Goal: Information Seeking & Learning: Learn about a topic

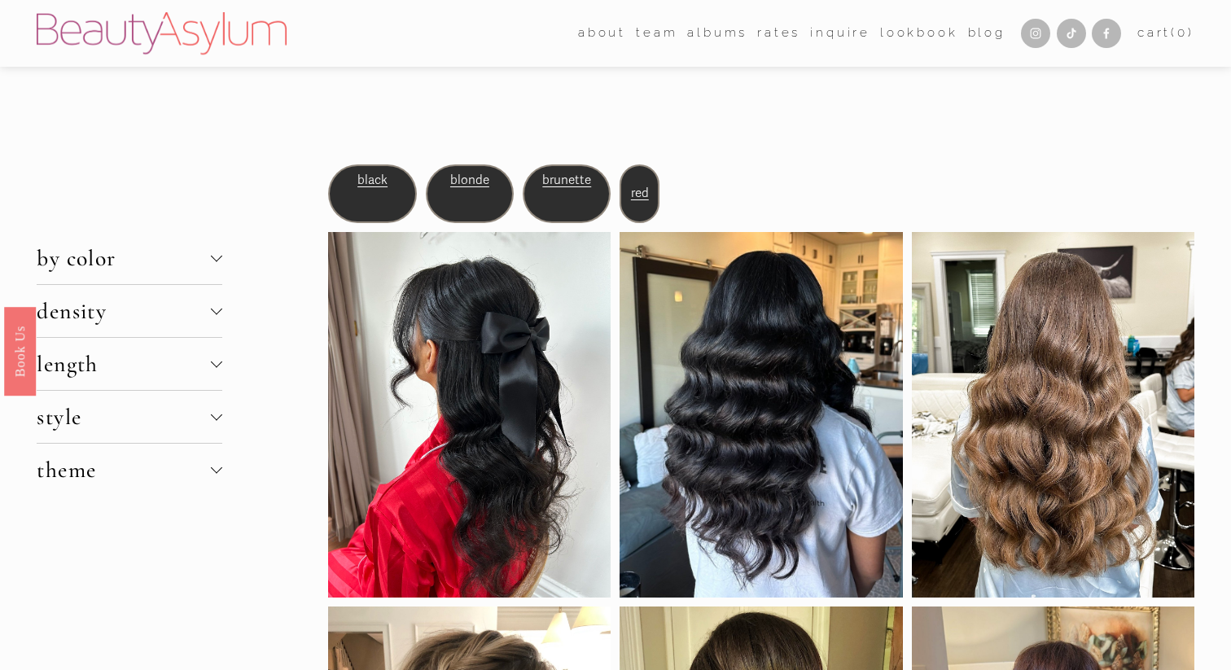
click at [561, 177] on span "brunette" at bounding box center [566, 180] width 49 height 15
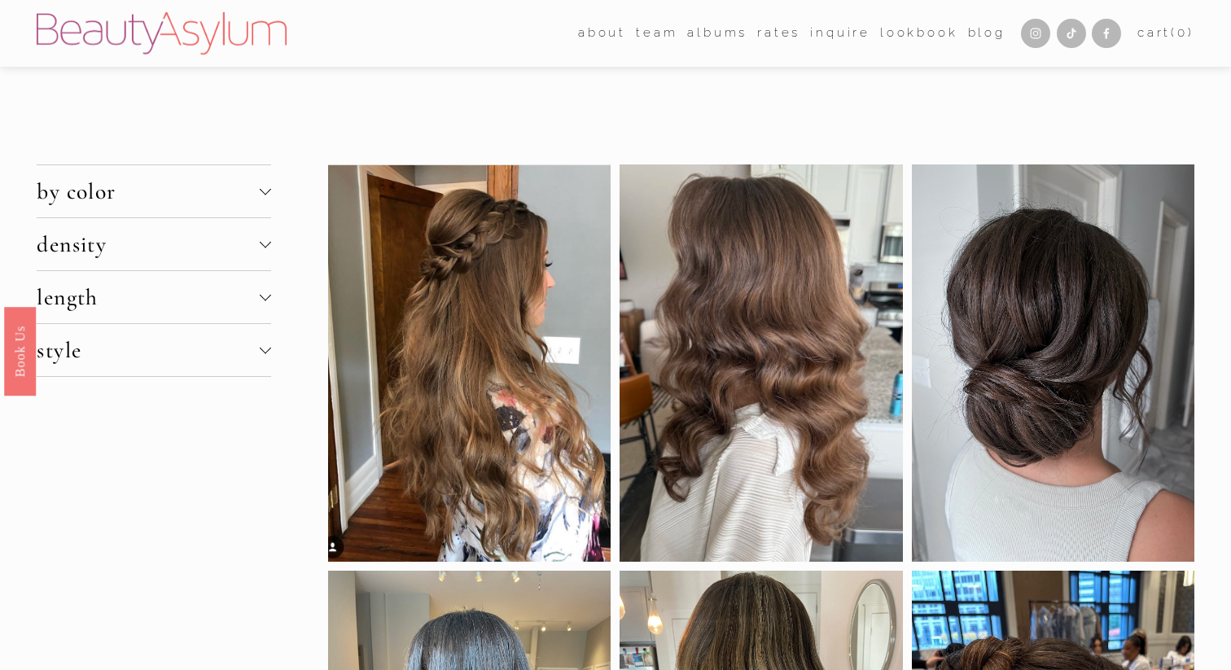
click at [261, 247] on div at bounding box center [265, 244] width 11 height 11
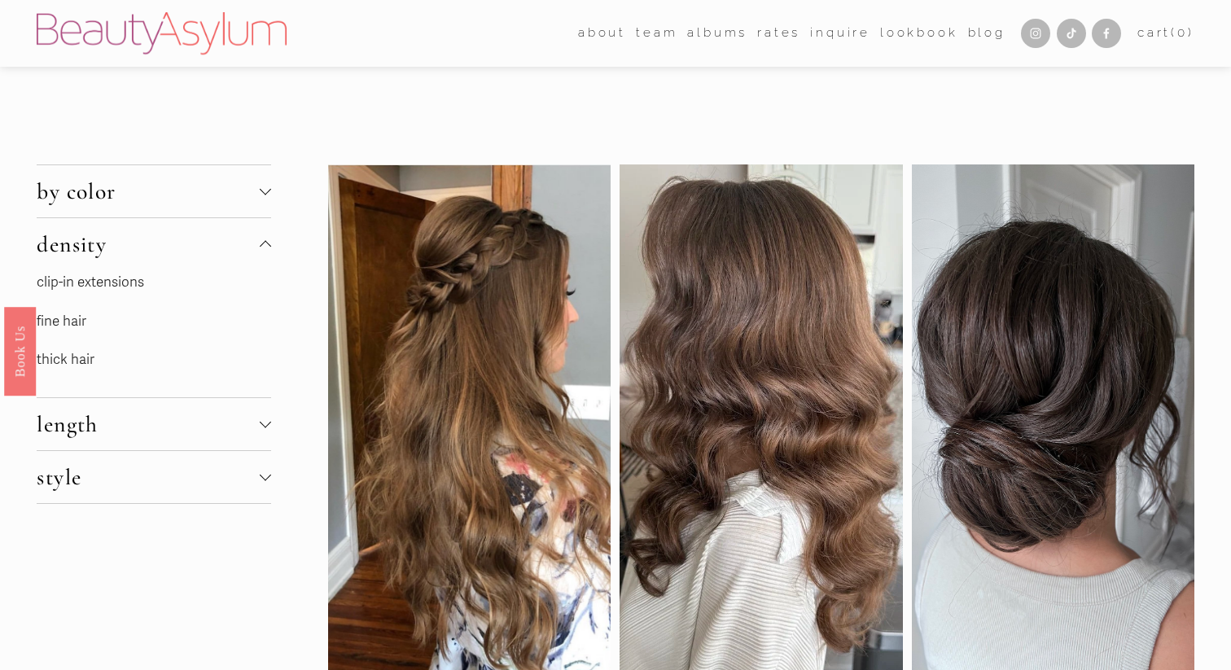
click at [88, 321] on p "fine hair" at bounding box center [154, 321] width 234 height 25
click at [70, 321] on link "fine hair" at bounding box center [62, 321] width 50 height 17
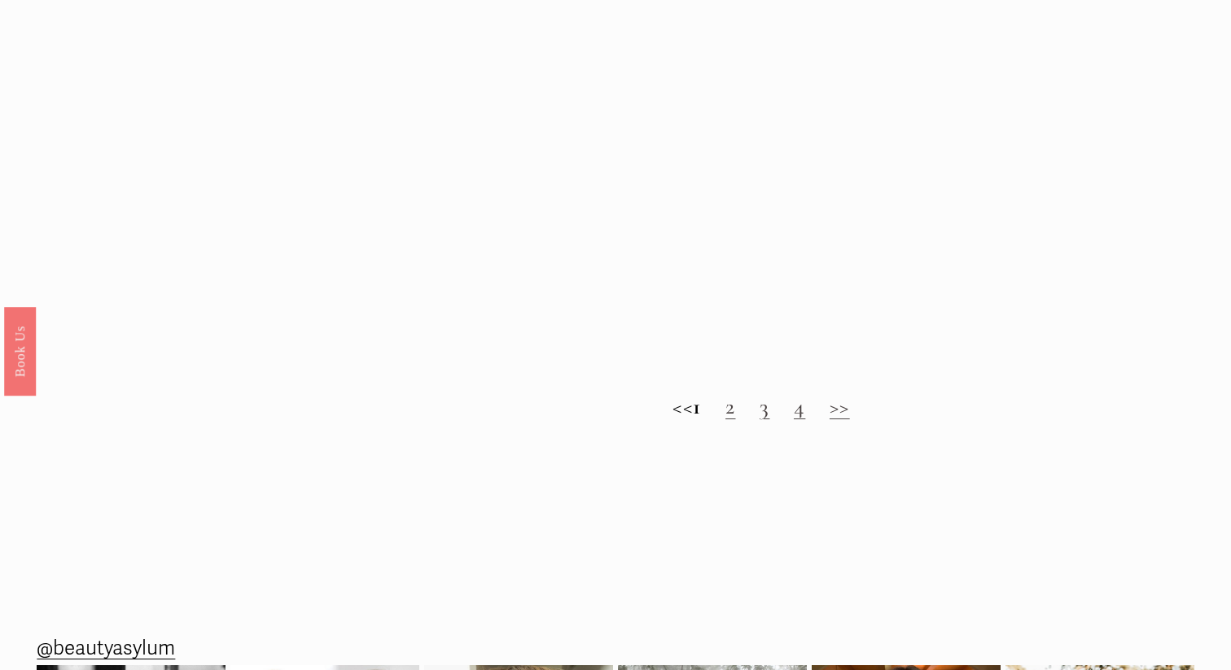
scroll to position [1538, 0]
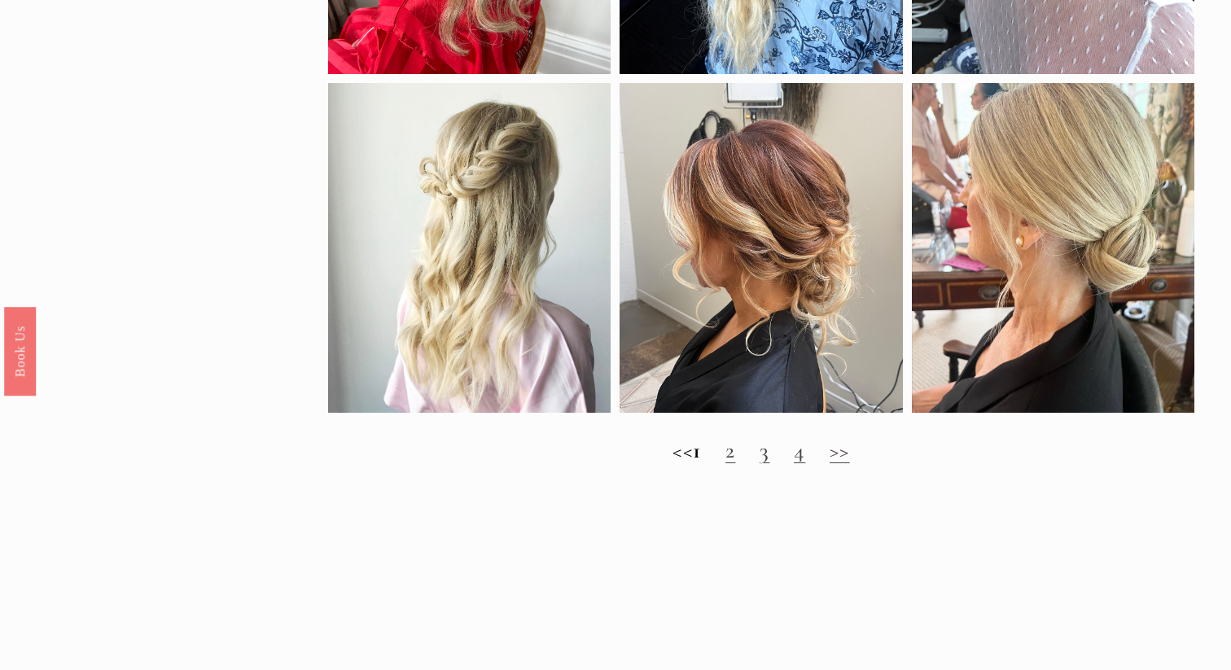
click at [735, 454] on link "2" at bounding box center [730, 450] width 10 height 28
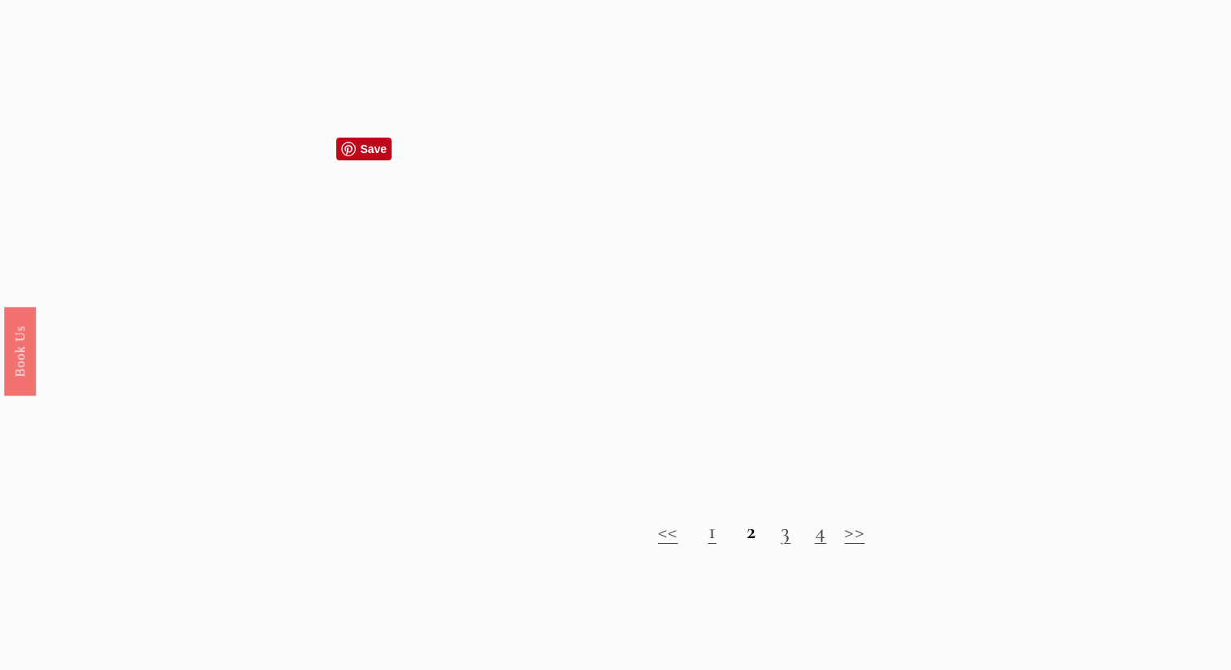
scroll to position [1423, 0]
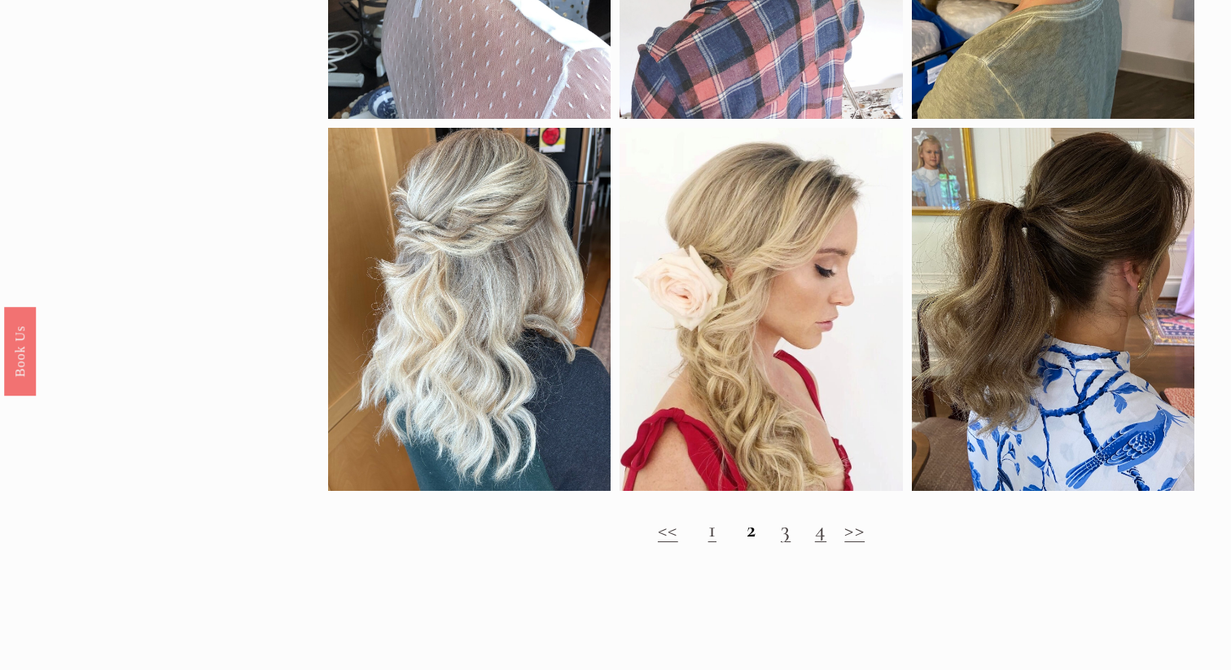
click at [783, 527] on link "3" at bounding box center [786, 529] width 10 height 28
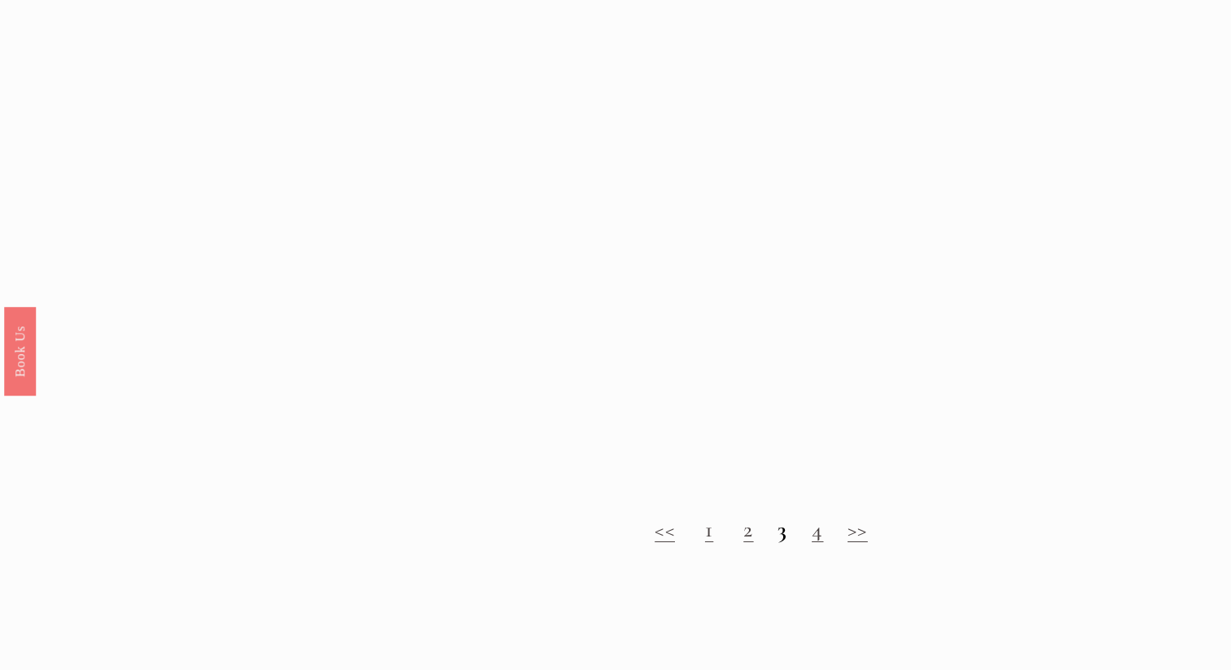
scroll to position [1445, 0]
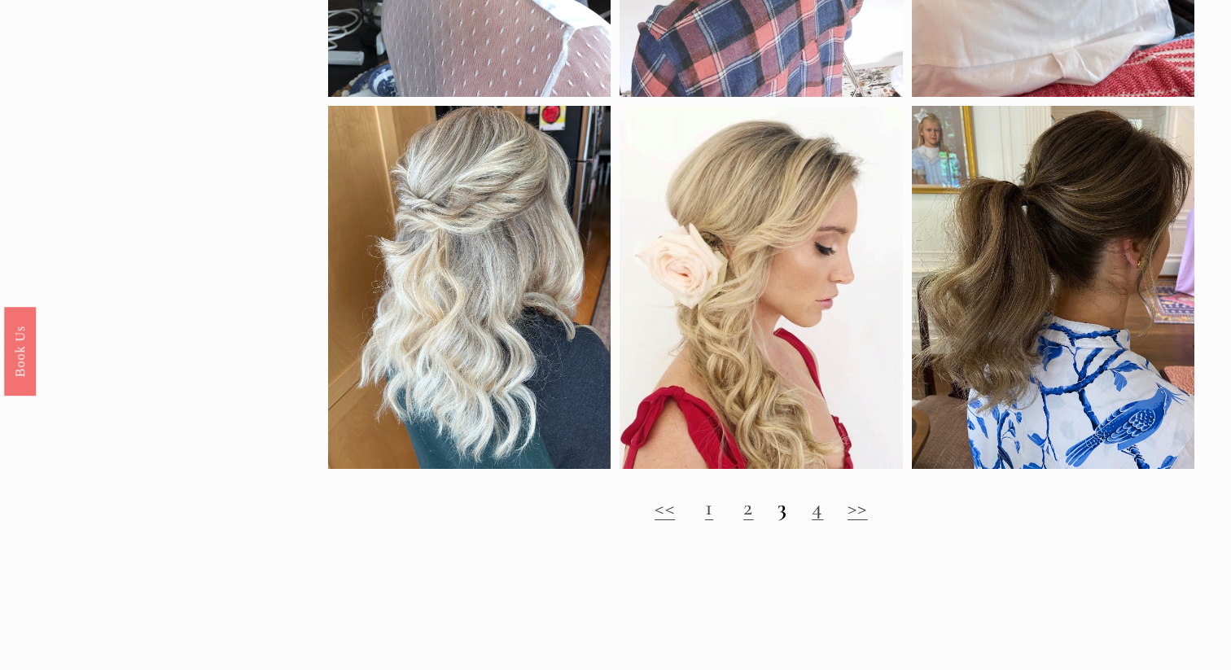
click at [821, 514] on link "4" at bounding box center [817, 507] width 11 height 28
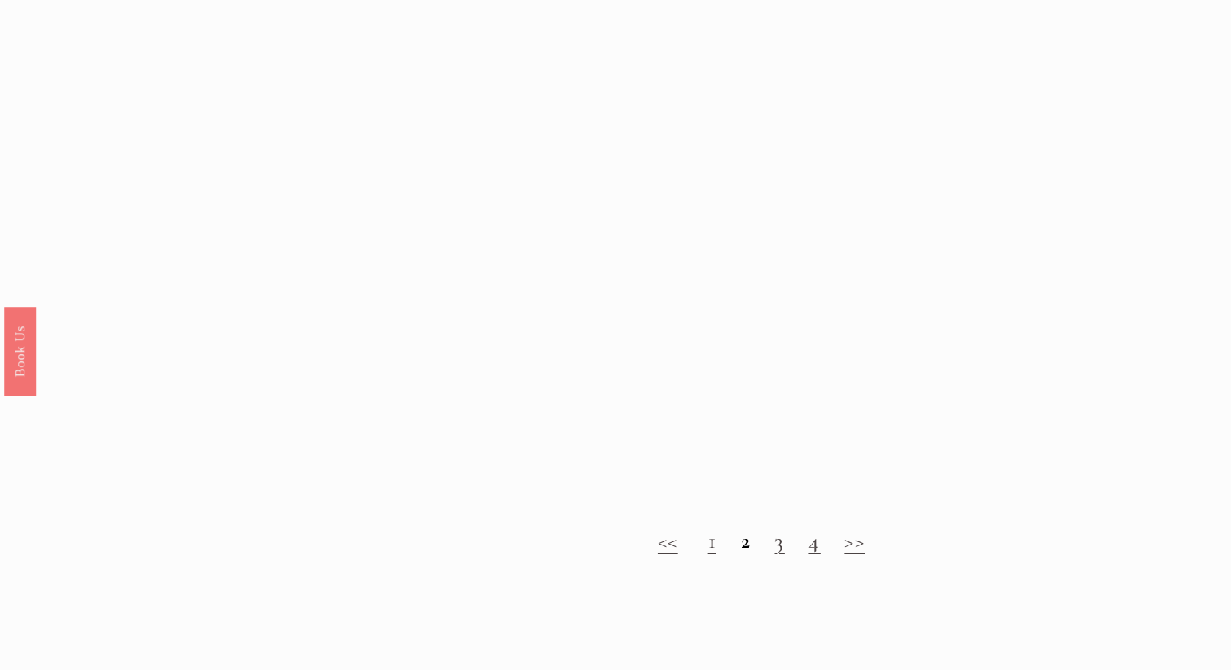
scroll to position [1444, 0]
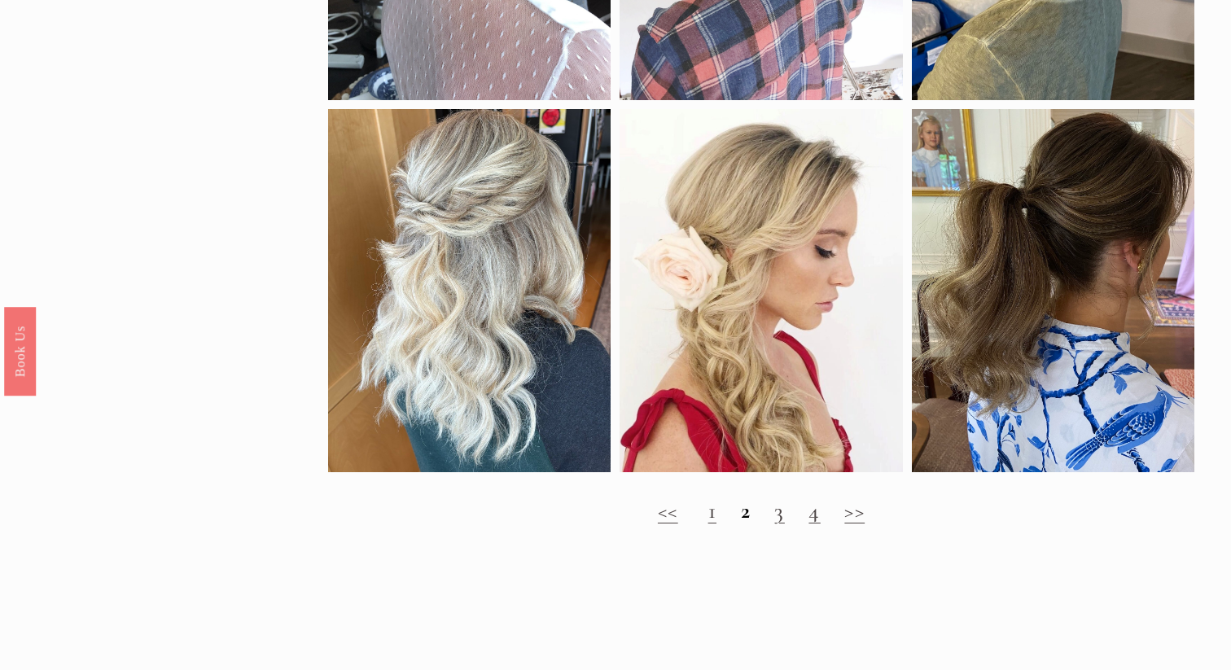
click at [780, 518] on link "3" at bounding box center [779, 511] width 10 height 28
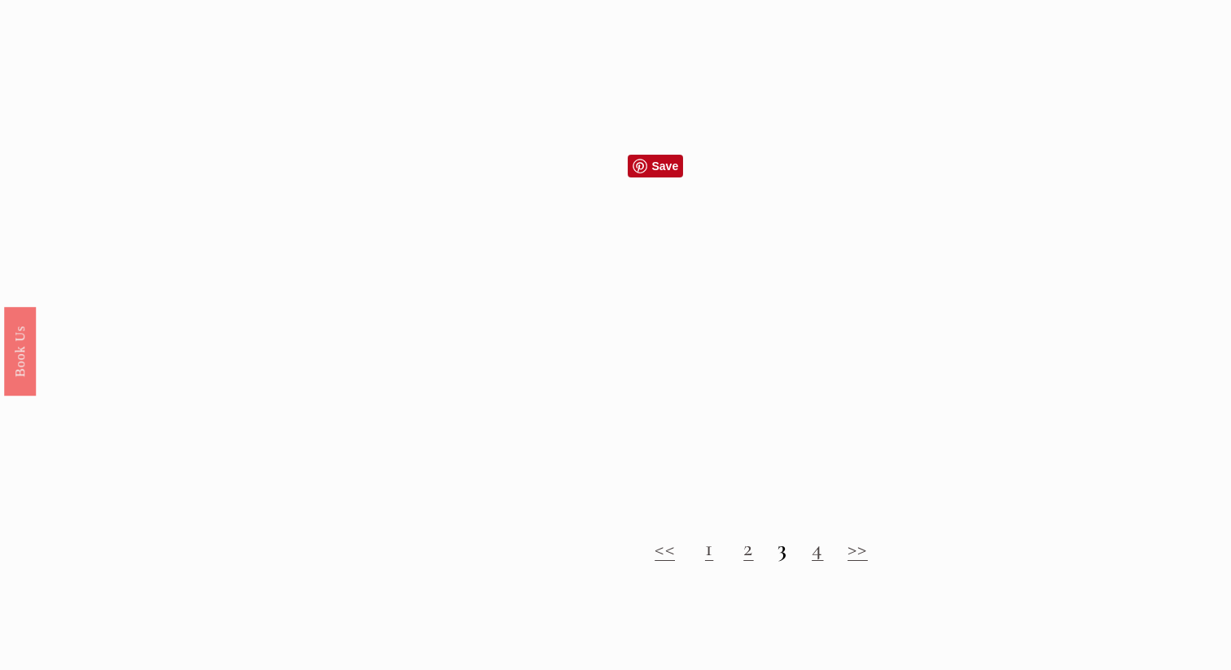
scroll to position [1423, 0]
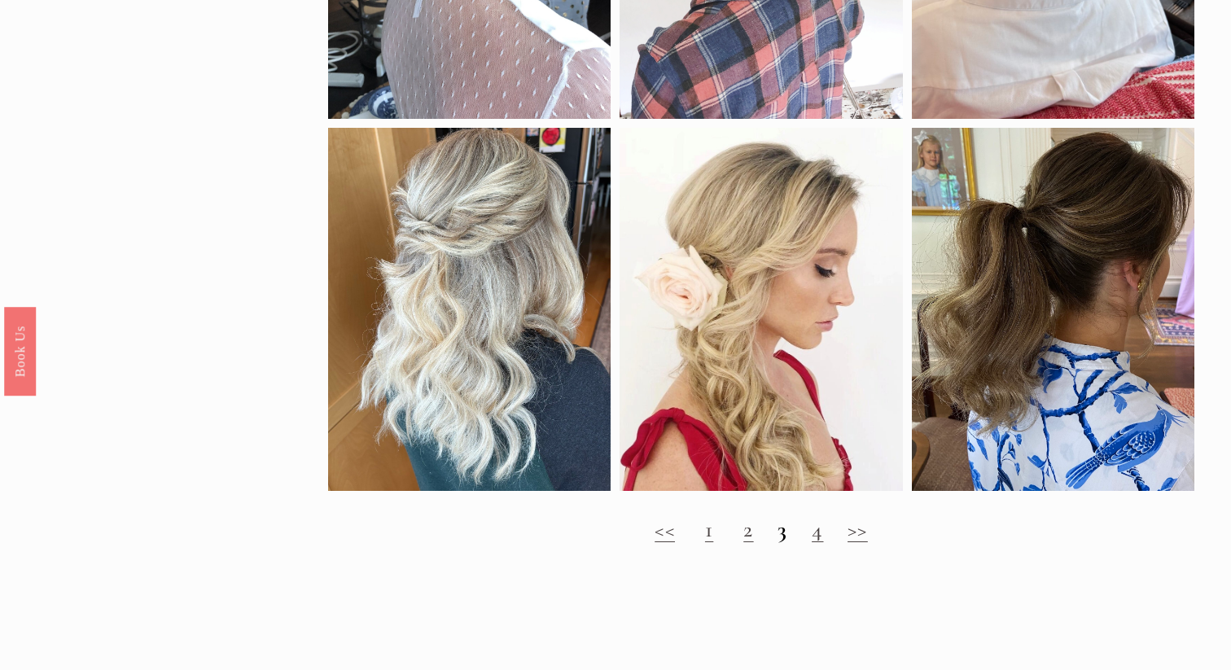
click at [819, 528] on link "4" at bounding box center [817, 529] width 11 height 28
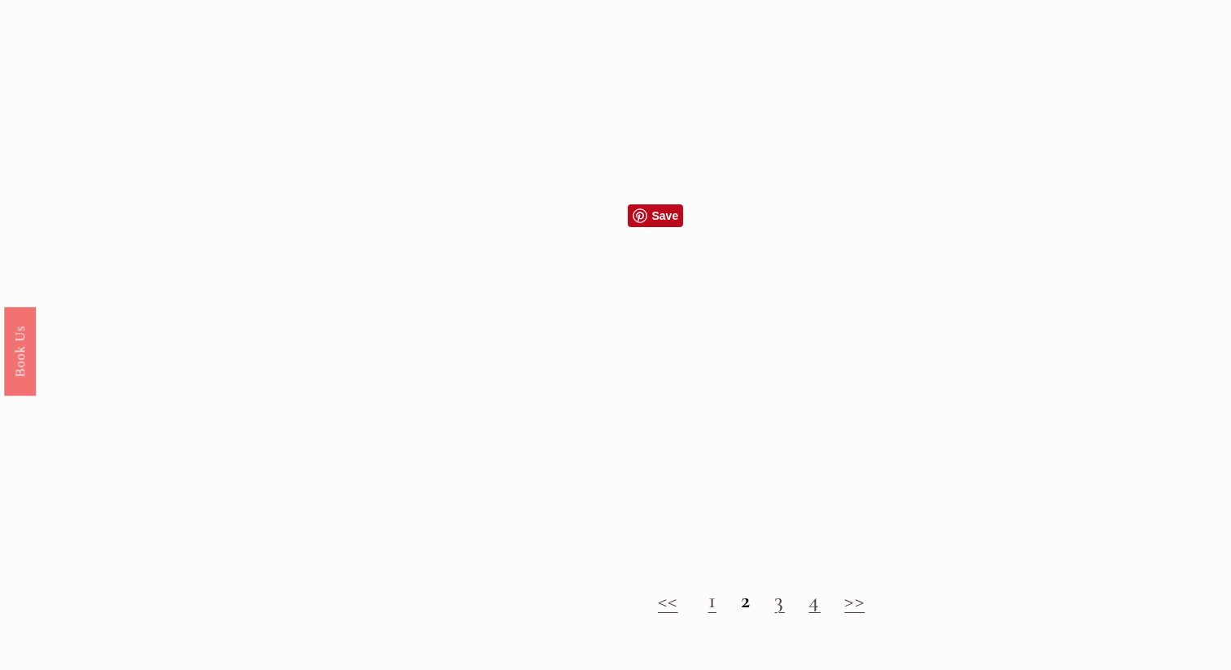
scroll to position [1724, 0]
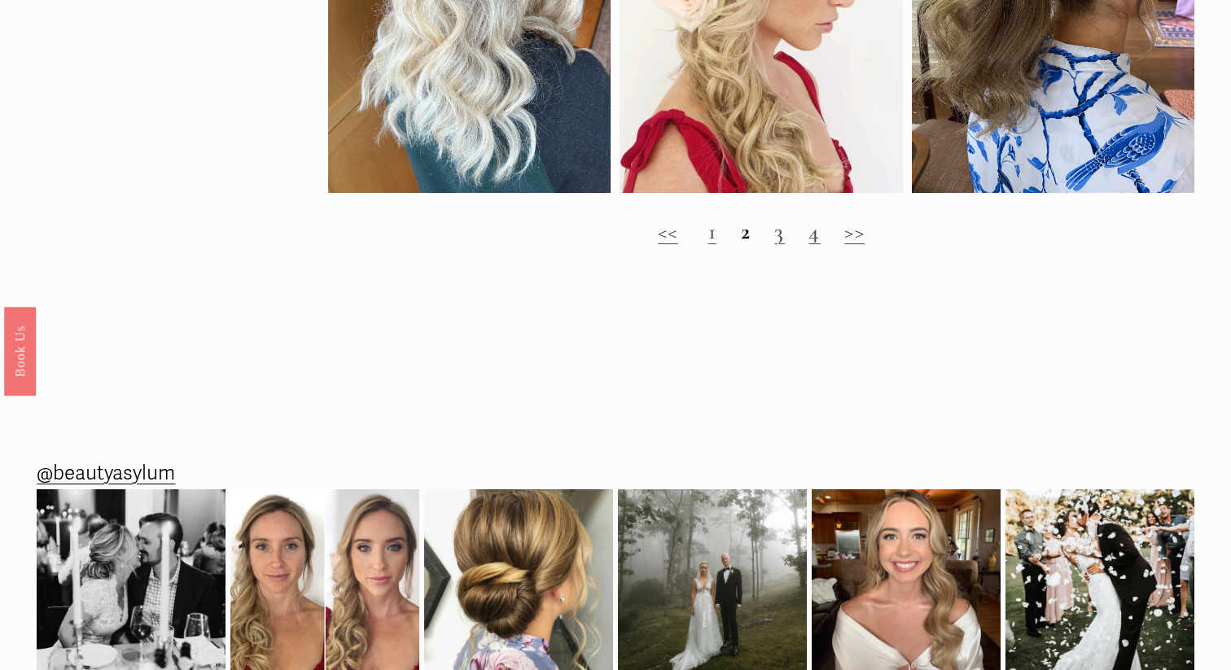
click at [860, 233] on link ">>" at bounding box center [854, 231] width 20 height 28
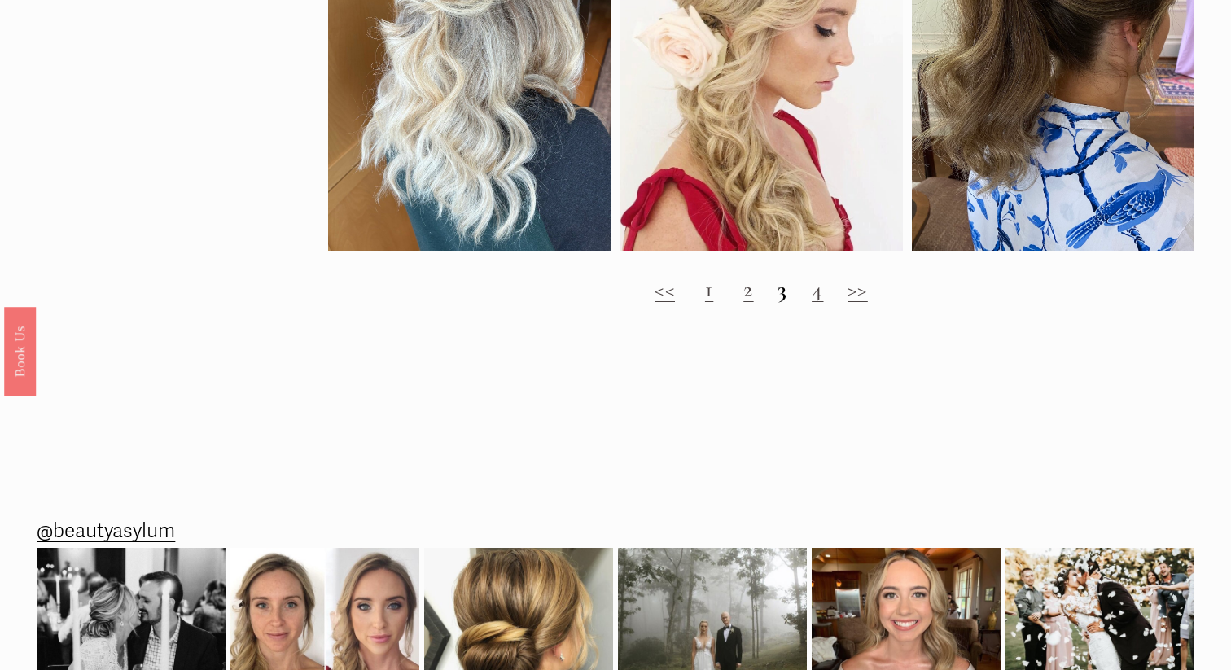
scroll to position [1677, 0]
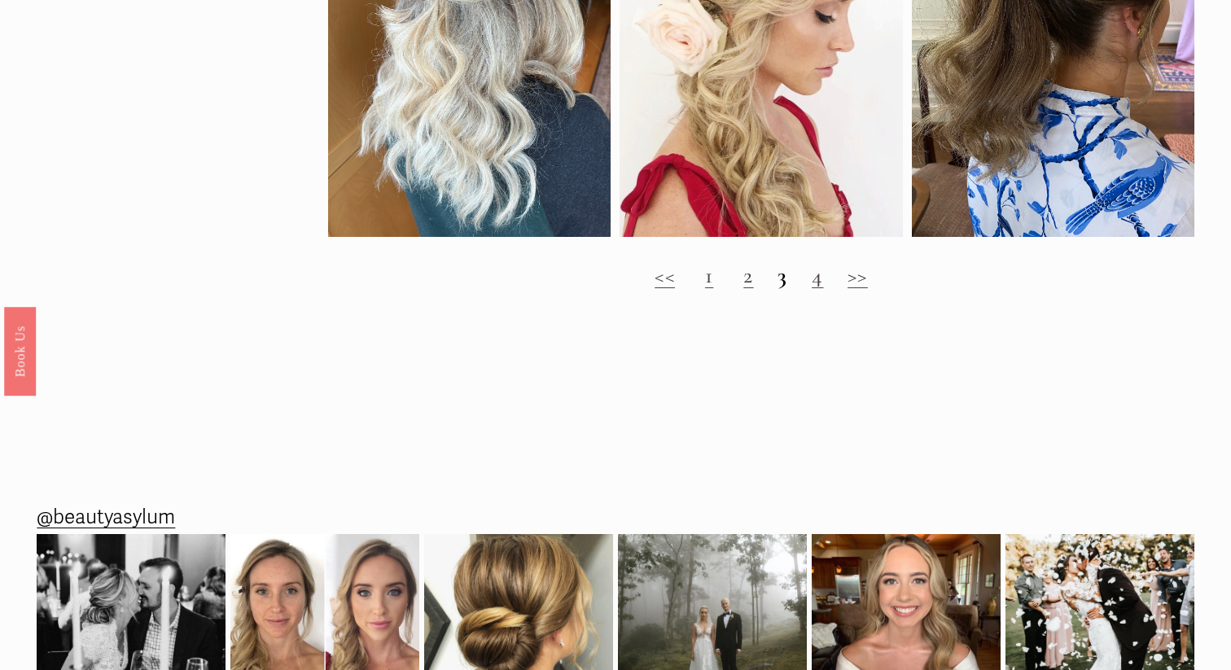
click at [856, 282] on link ">>" at bounding box center [858, 275] width 20 height 28
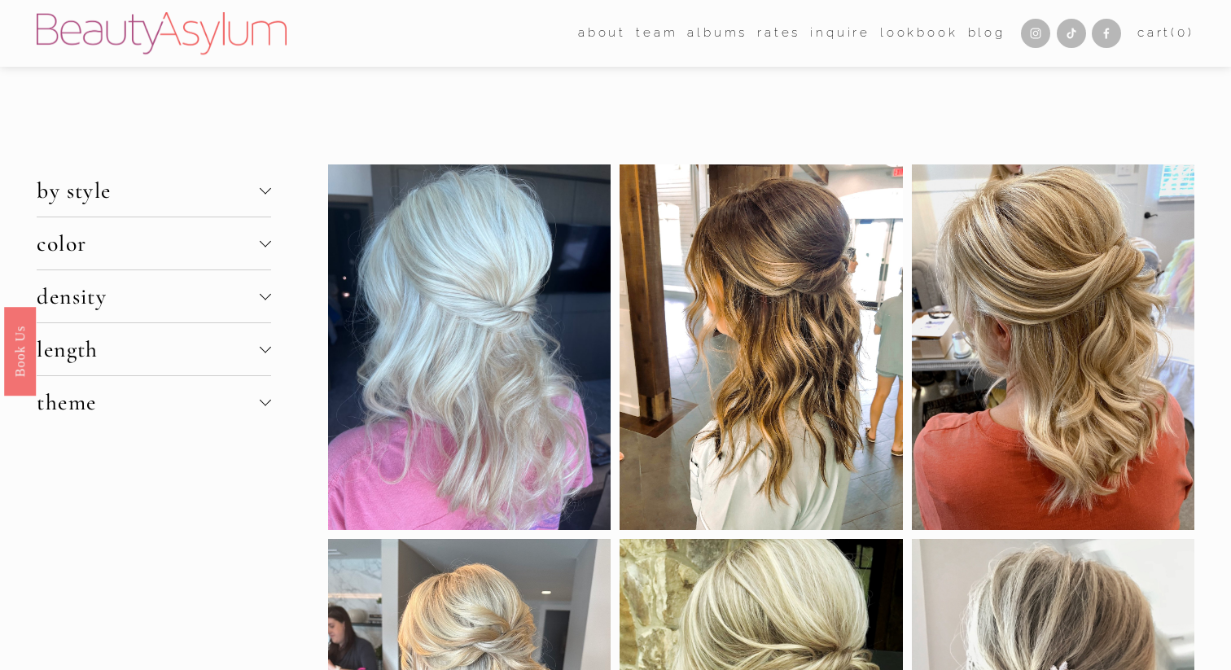
click at [251, 348] on span "length" at bounding box center [148, 349] width 222 height 28
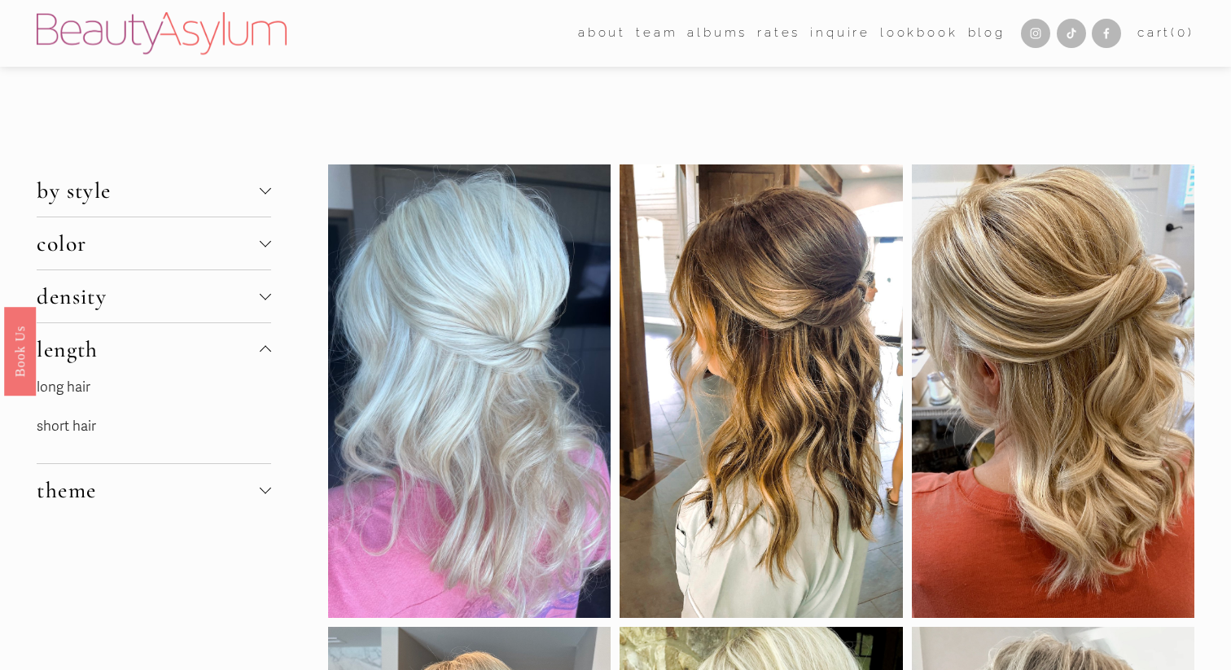
click at [138, 252] on span "color" at bounding box center [148, 244] width 222 height 28
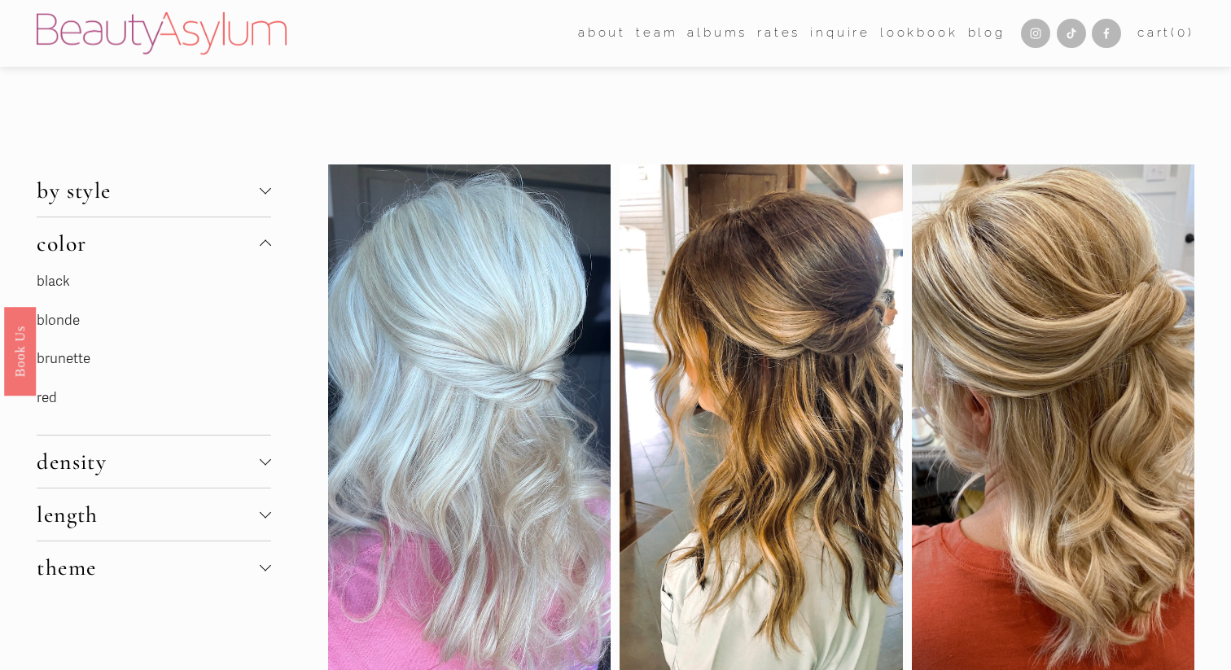
click at [87, 357] on link "brunette" at bounding box center [64, 358] width 54 height 17
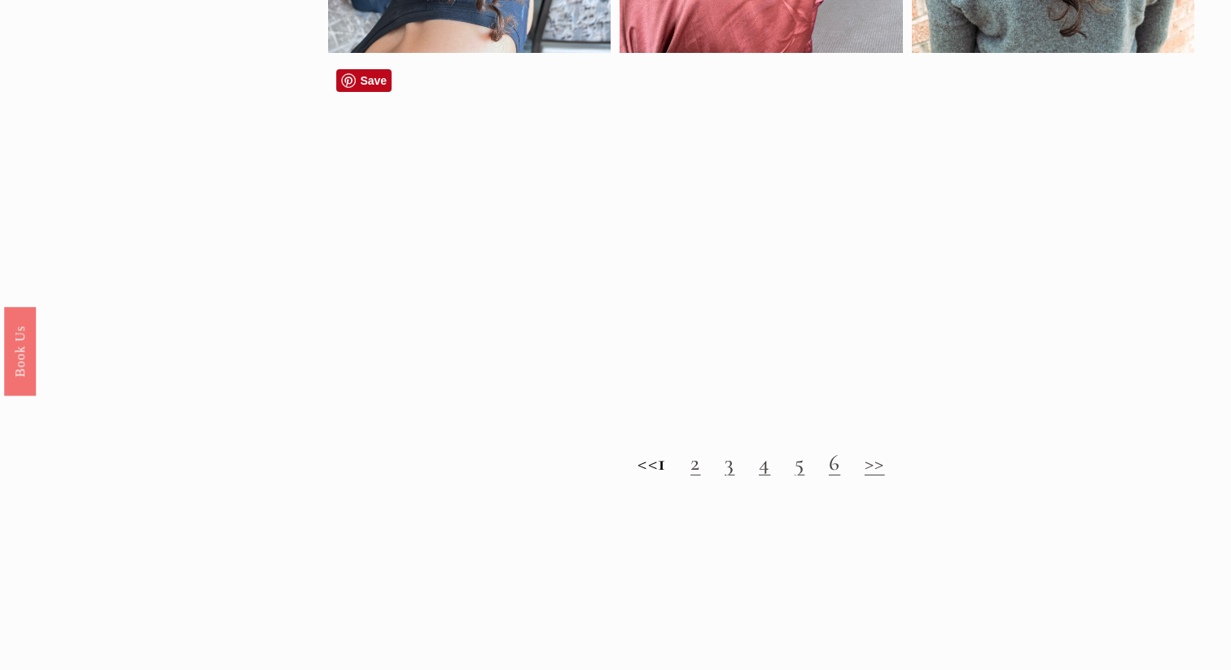
scroll to position [1308, 0]
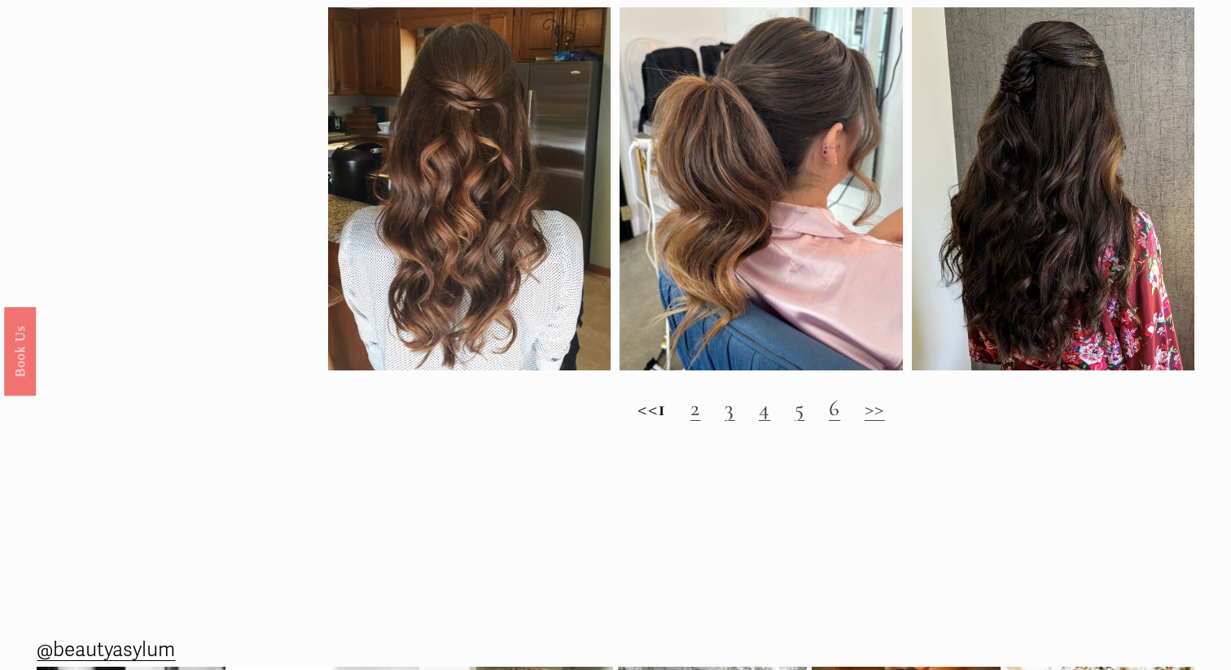
click at [885, 416] on link ">>" at bounding box center [875, 408] width 20 height 28
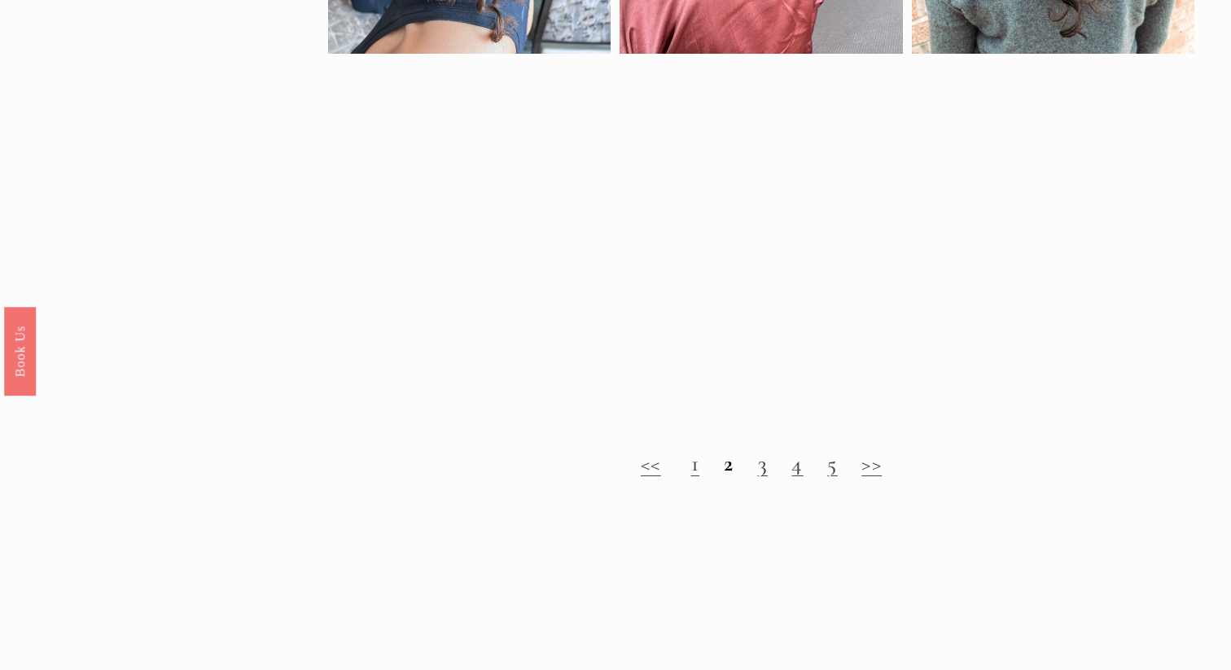
scroll to position [1232, 0]
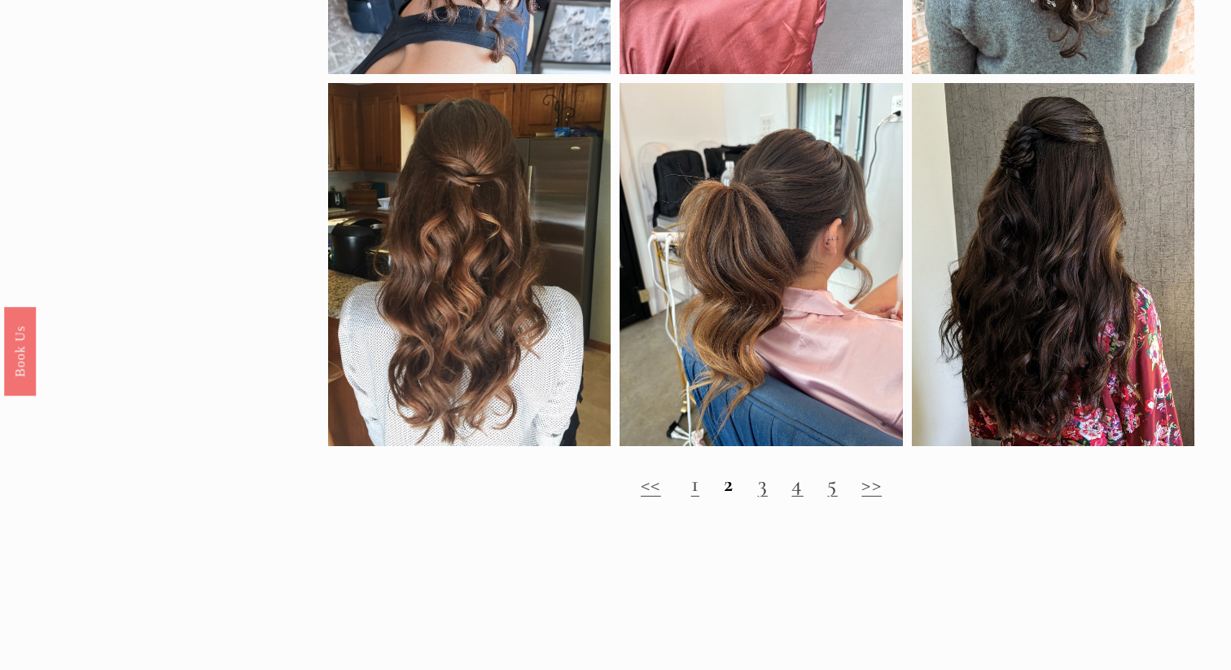
click at [761, 492] on link "3" at bounding box center [763, 484] width 10 height 28
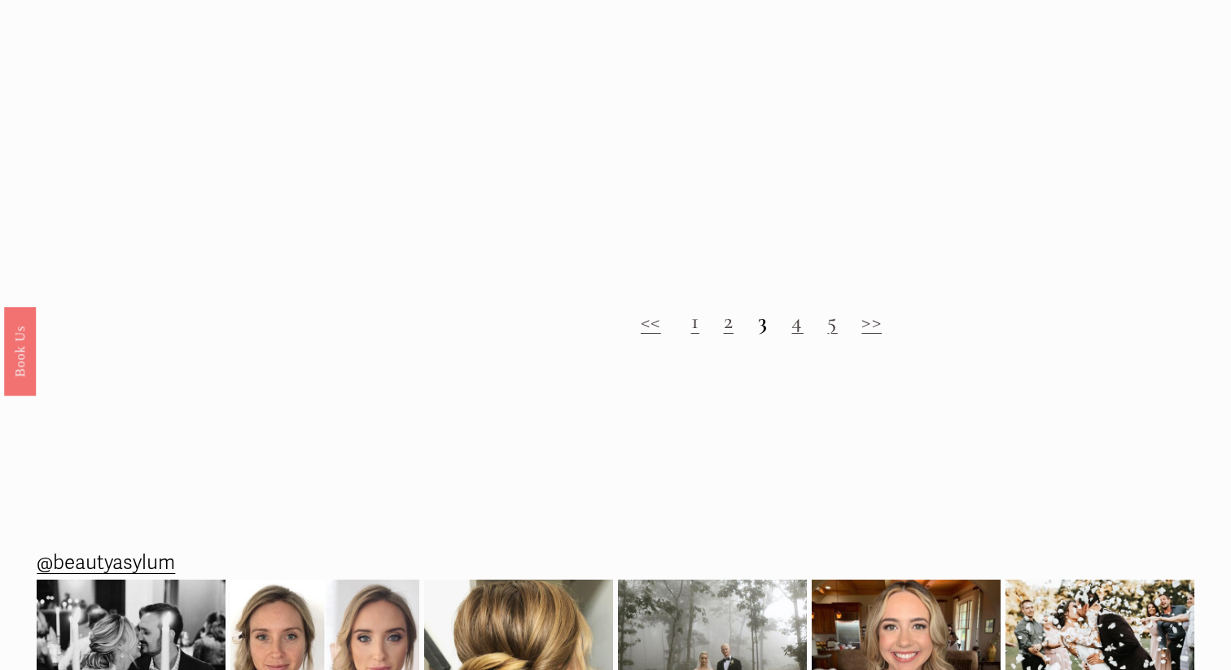
scroll to position [1701, 0]
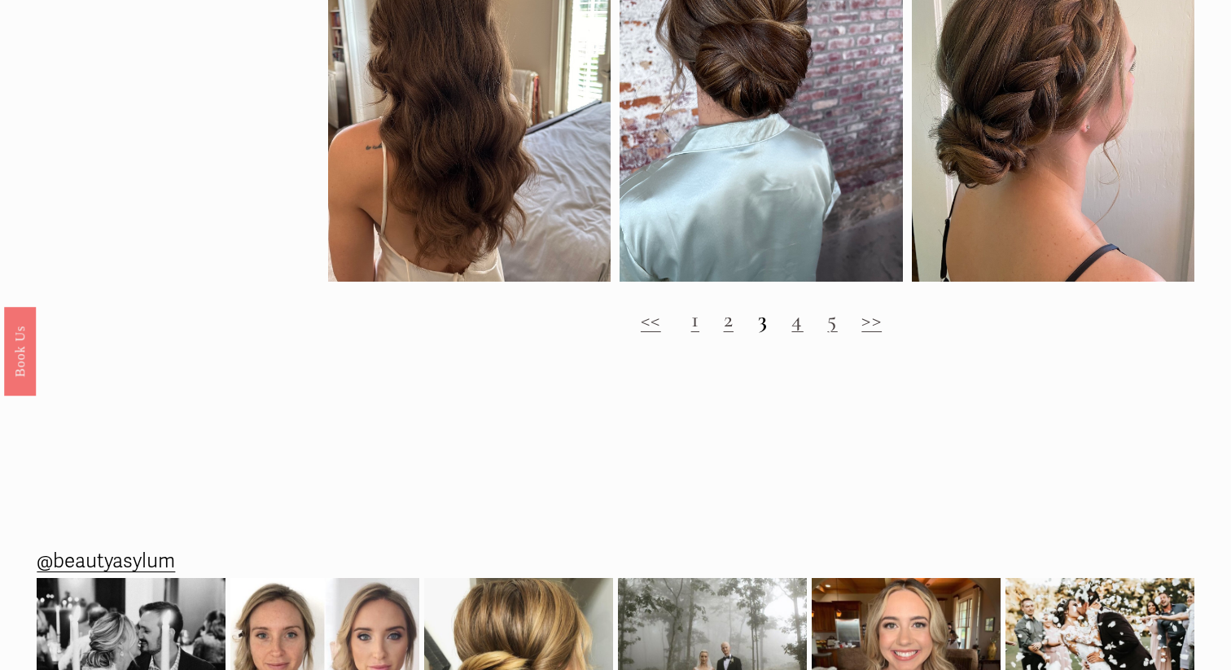
click at [842, 322] on h2 "<< 1 2 3 4 5 >>" at bounding box center [760, 319] width 865 height 26
click at [804, 328] on h2 "<< 1 2 3 4 5 >>" at bounding box center [760, 319] width 865 height 26
click at [875, 329] on link ">>" at bounding box center [871, 319] width 20 height 28
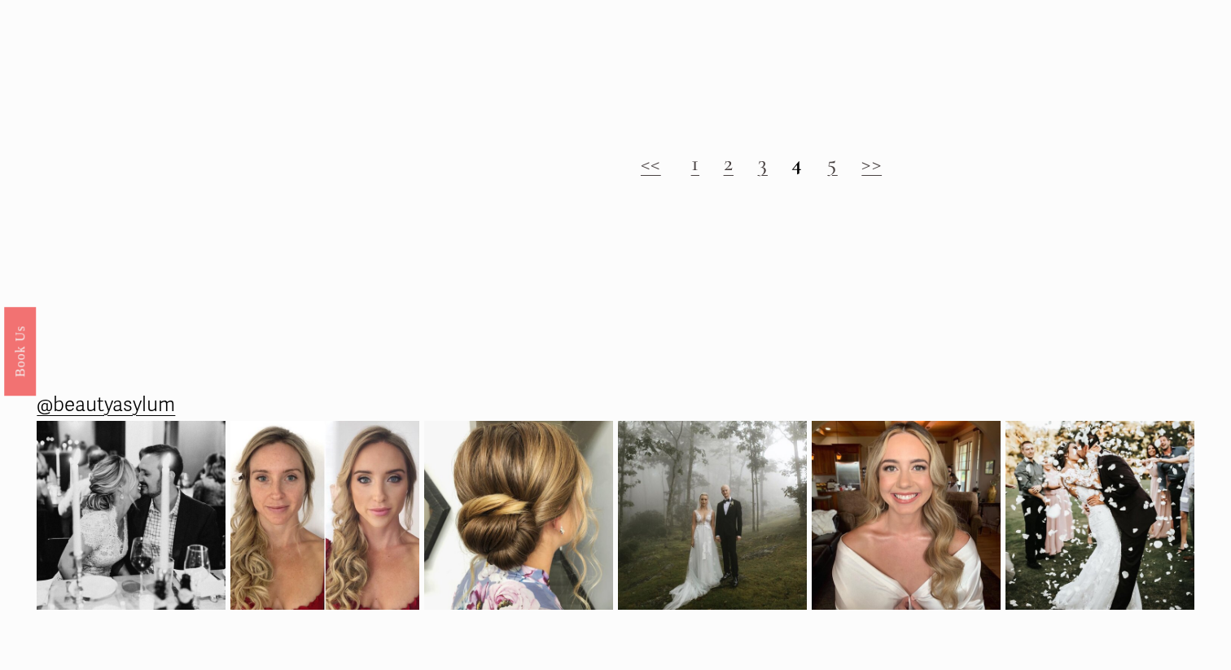
scroll to position [1593, 0]
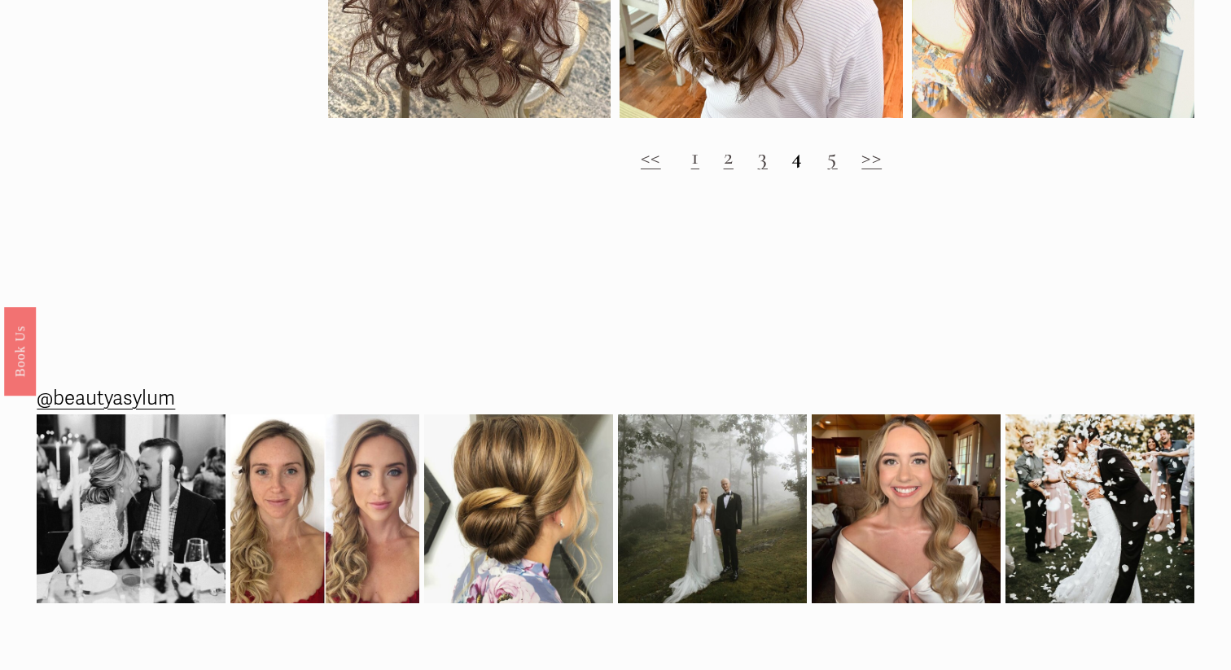
click at [872, 155] on link ">>" at bounding box center [871, 156] width 20 height 28
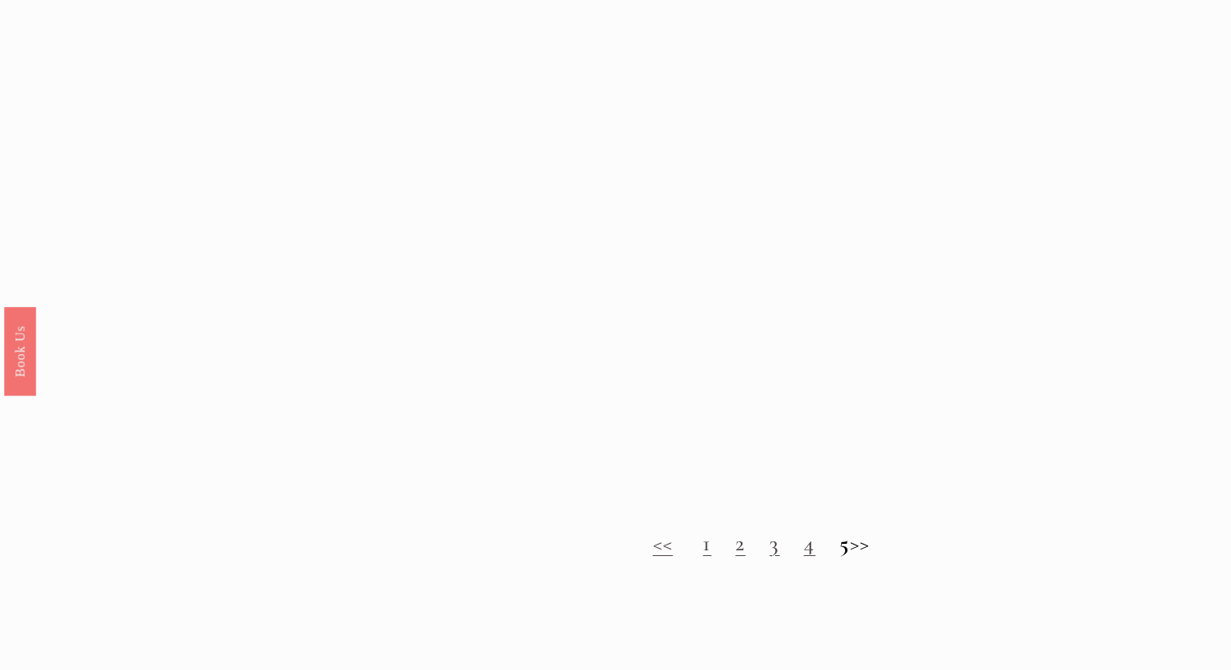
scroll to position [1309, 0]
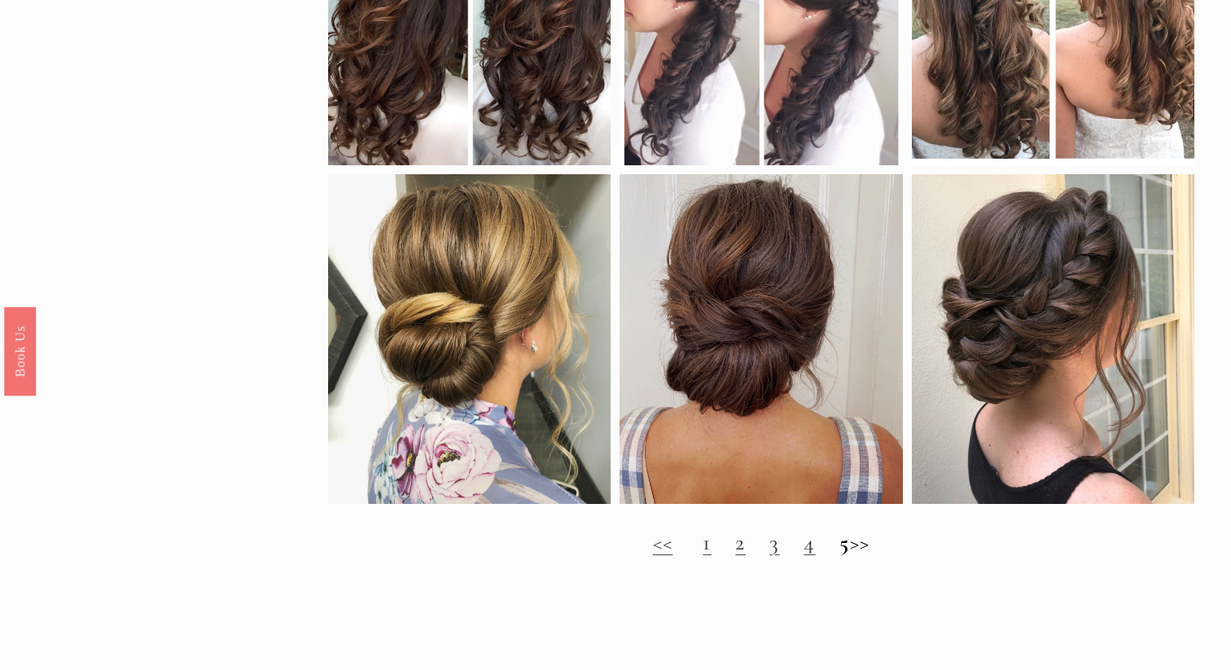
click at [881, 546] on h2 "<< 1 2 3 4 5 >>" at bounding box center [760, 542] width 865 height 26
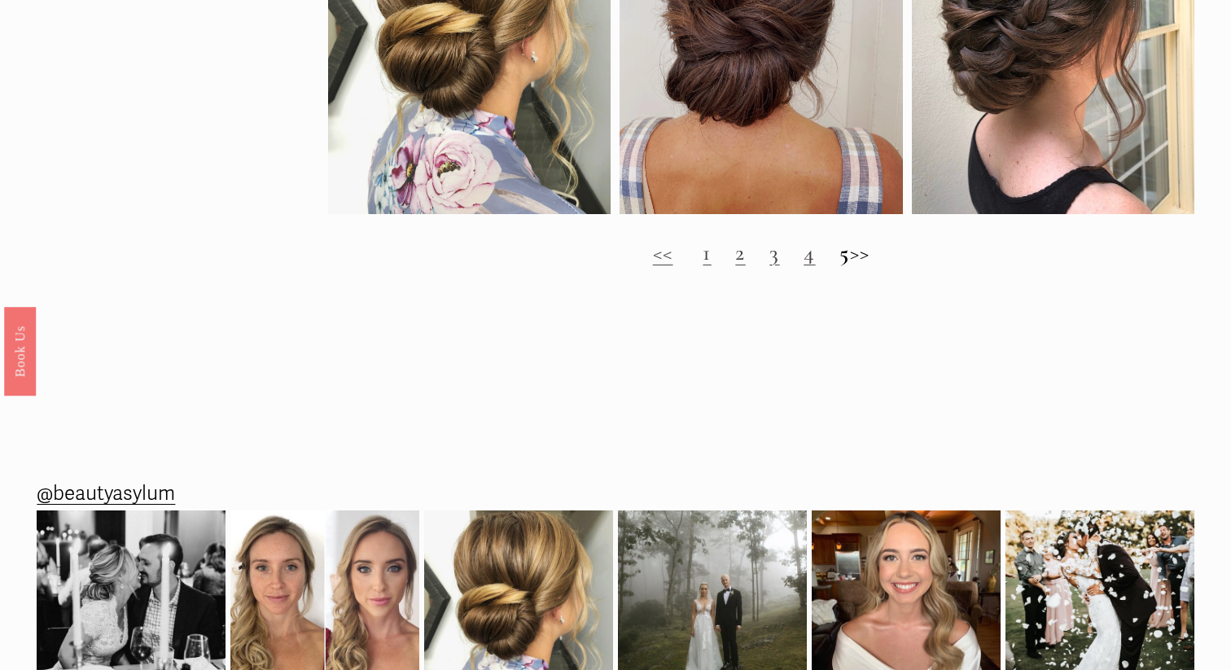
scroll to position [1644, 0]
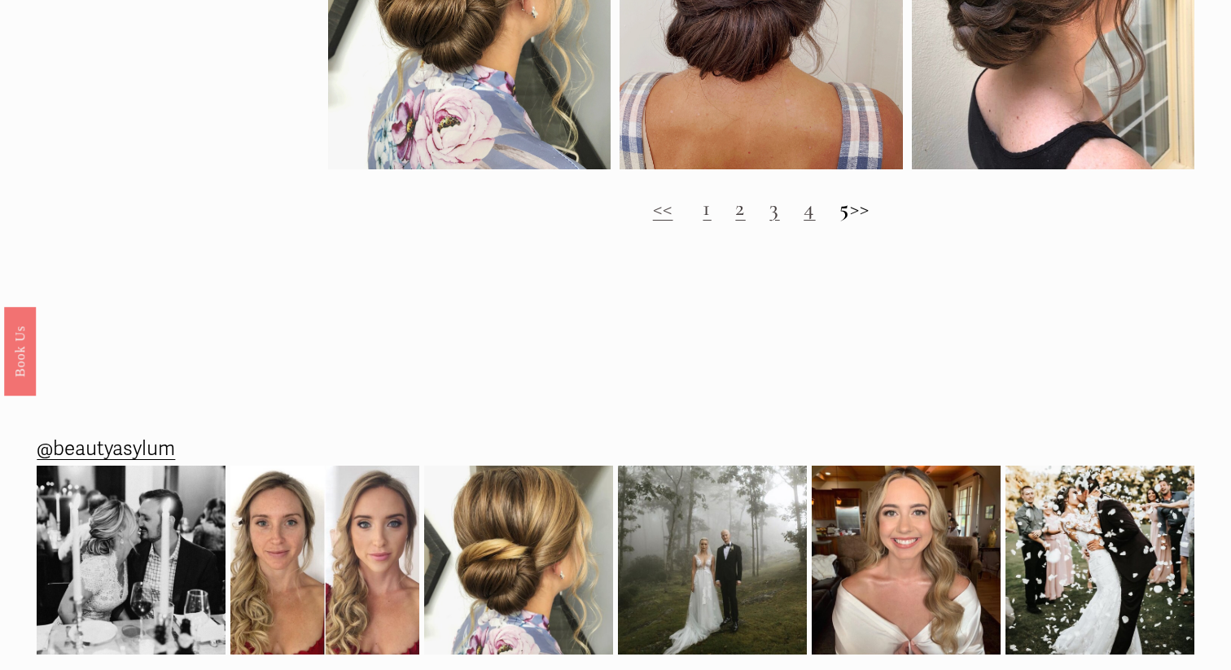
click at [804, 215] on link "4" at bounding box center [809, 208] width 11 height 28
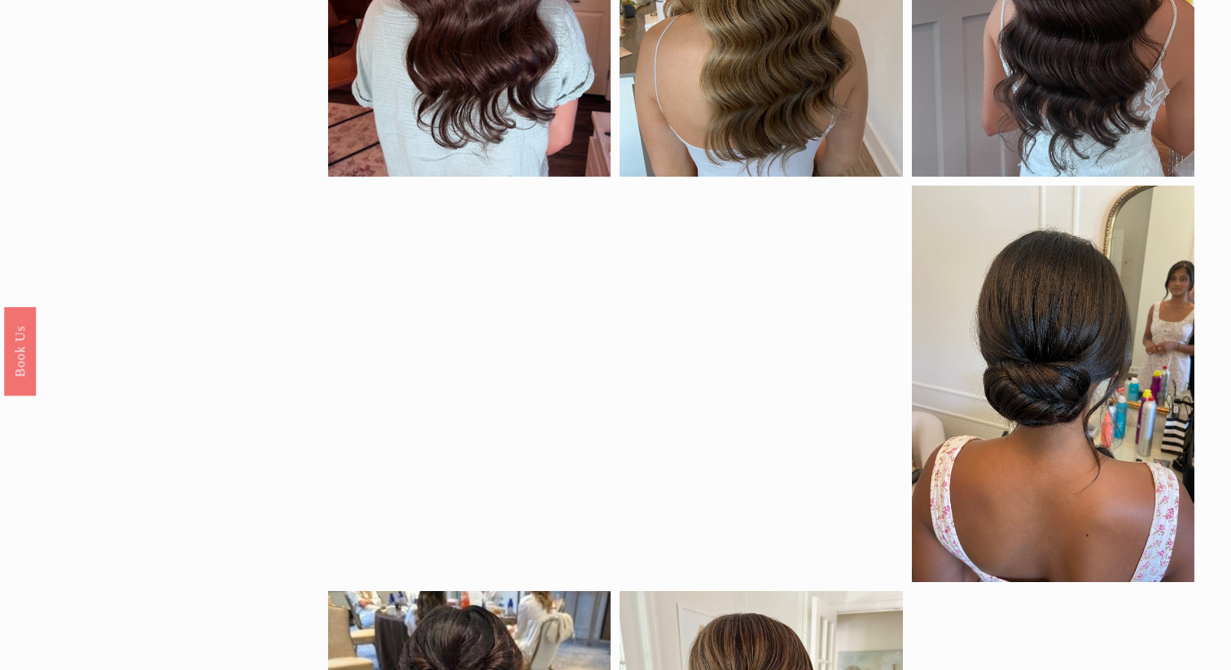
scroll to position [818, 0]
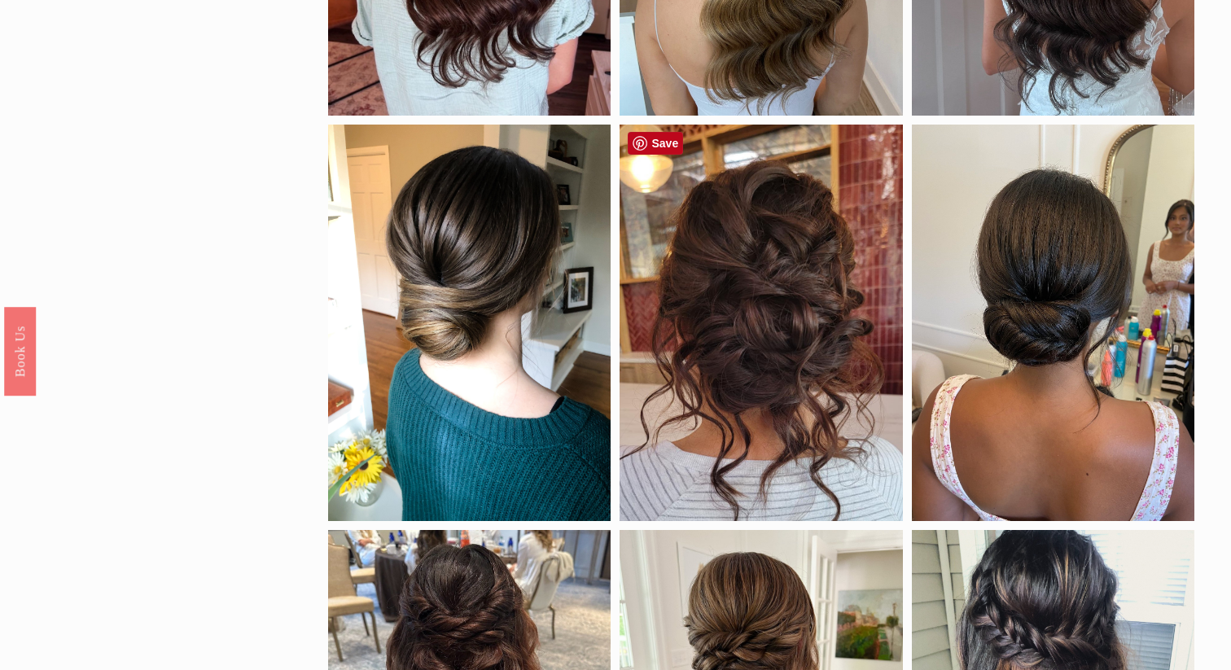
click at [788, 215] on div at bounding box center [761, 323] width 283 height 397
click at [767, 334] on div at bounding box center [761, 323] width 283 height 397
